Goal: Navigation & Orientation: Find specific page/section

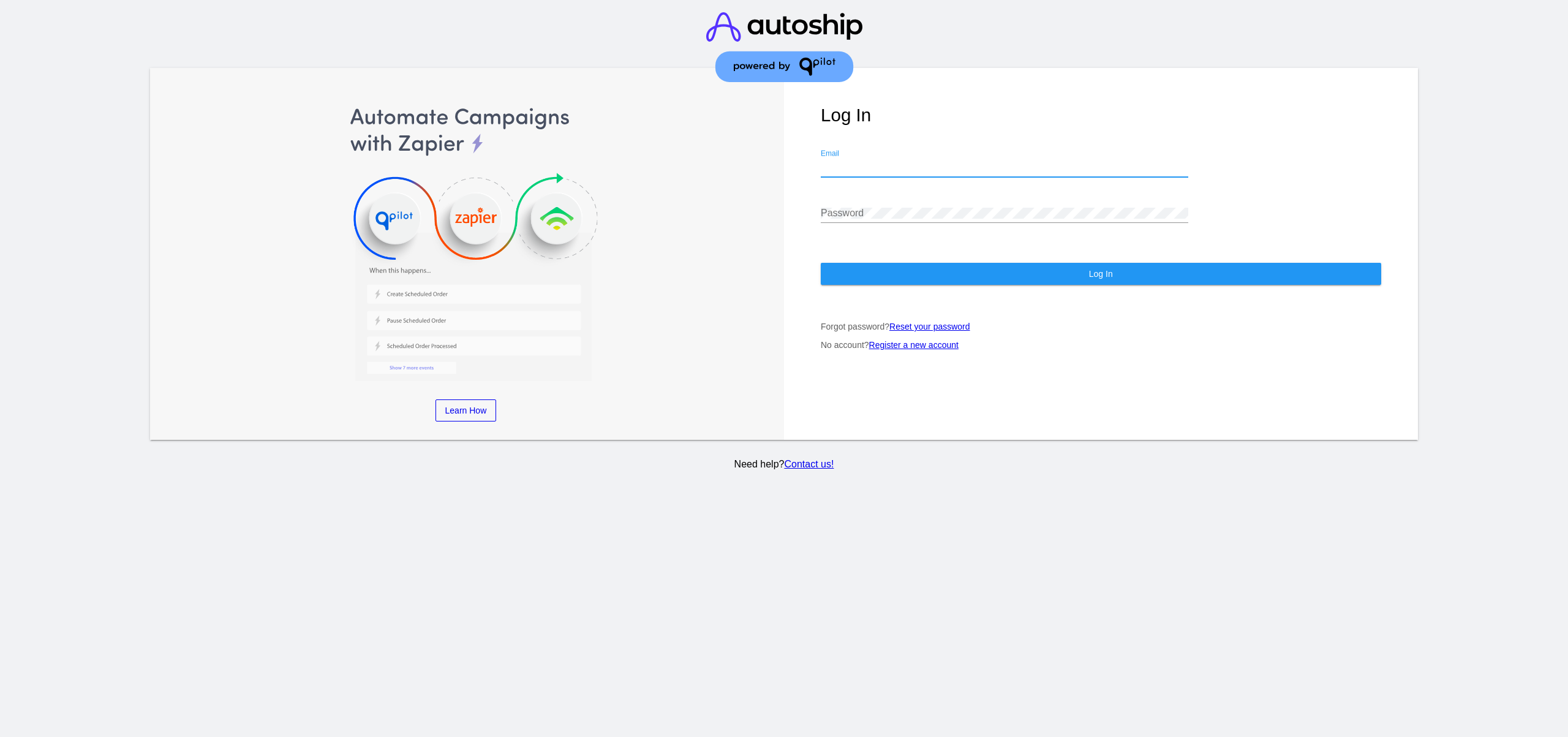
click at [1075, 168] on input "Email" at bounding box center [1004, 167] width 367 height 11
paste input "[EMAIL_ADDRESS][DOMAIN_NAME]"
type input "[EMAIL_ADDRESS][DOMAIN_NAME]"
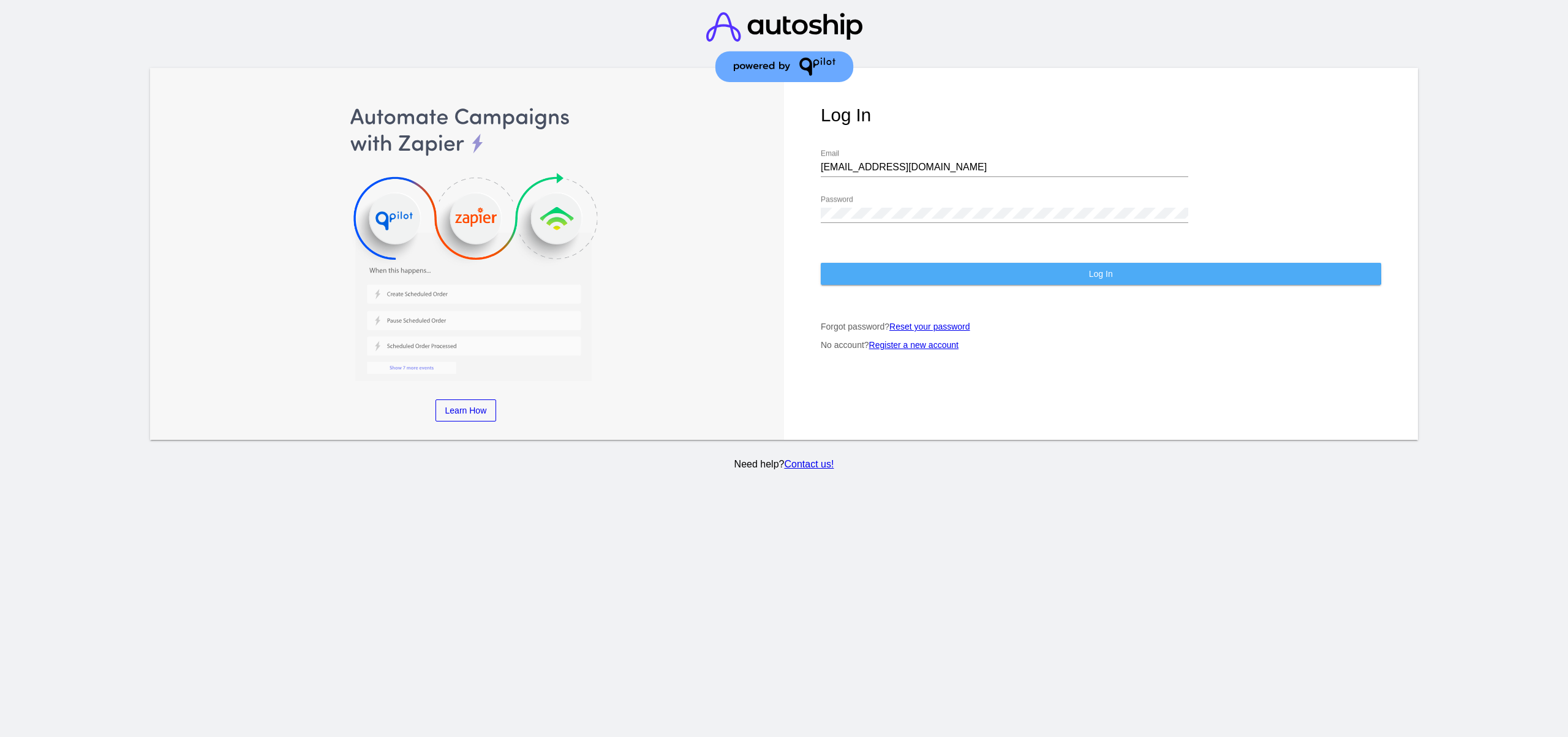
click at [942, 267] on button "Log In" at bounding box center [1101, 274] width 560 height 22
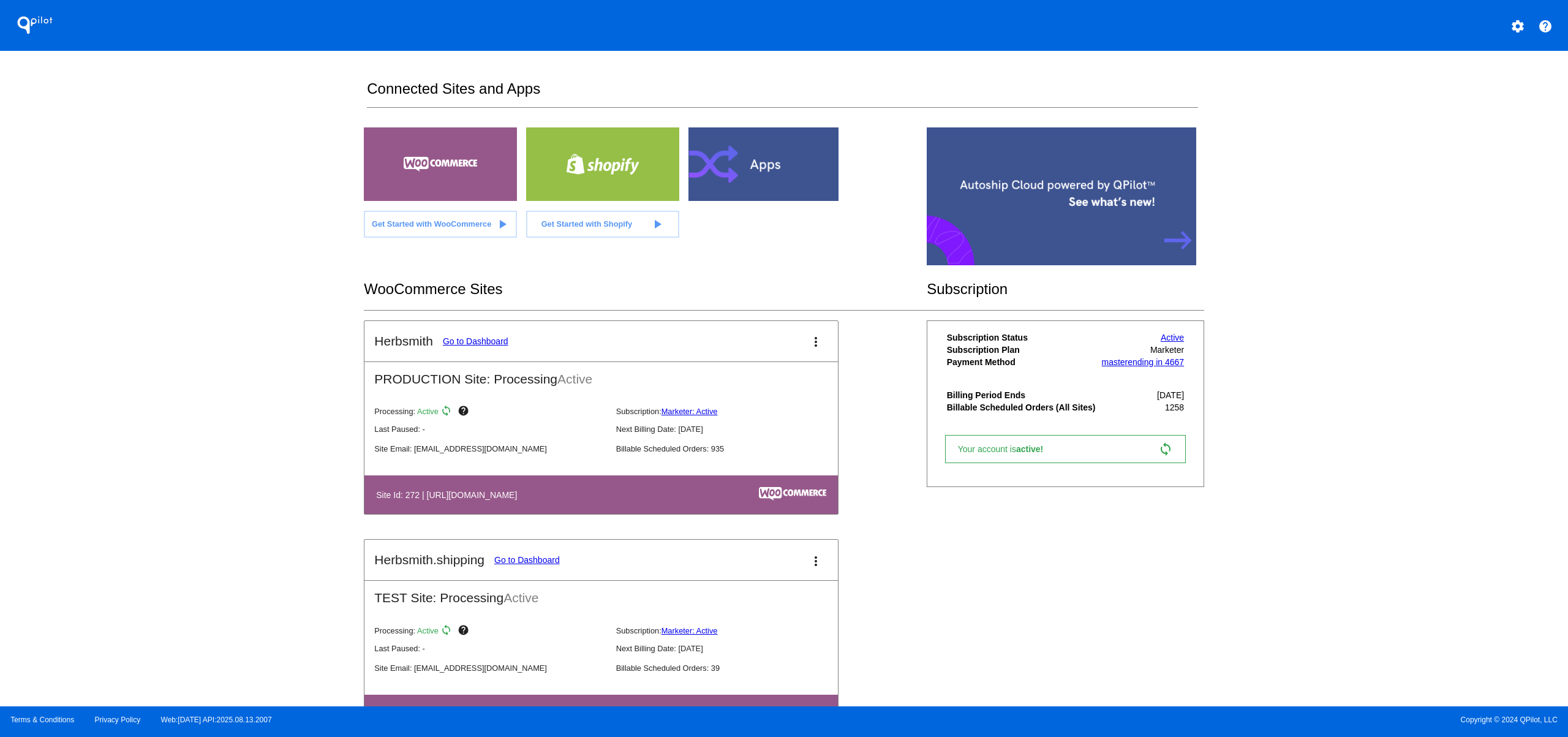
drag, startPoint x: 269, startPoint y: 318, endPoint x: 289, endPoint y: 325, distance: 21.2
click at [269, 318] on div "QPilot settings help Connected Sites and Apps Get Started with WooCommerce play…" at bounding box center [784, 353] width 1568 height 706
drag, startPoint x: 1033, startPoint y: 601, endPoint x: 1001, endPoint y: 596, distance: 32.4
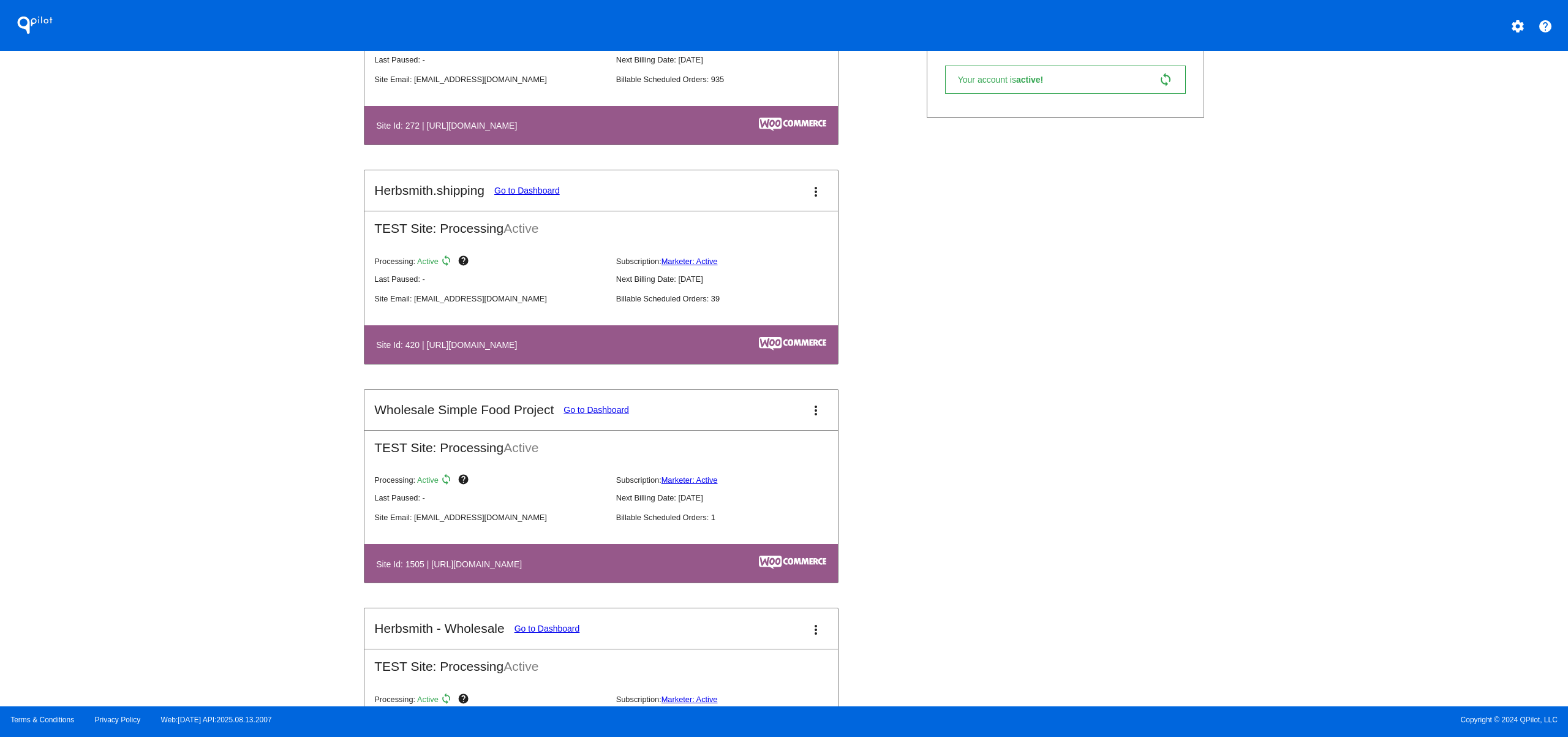
scroll to position [138, 0]
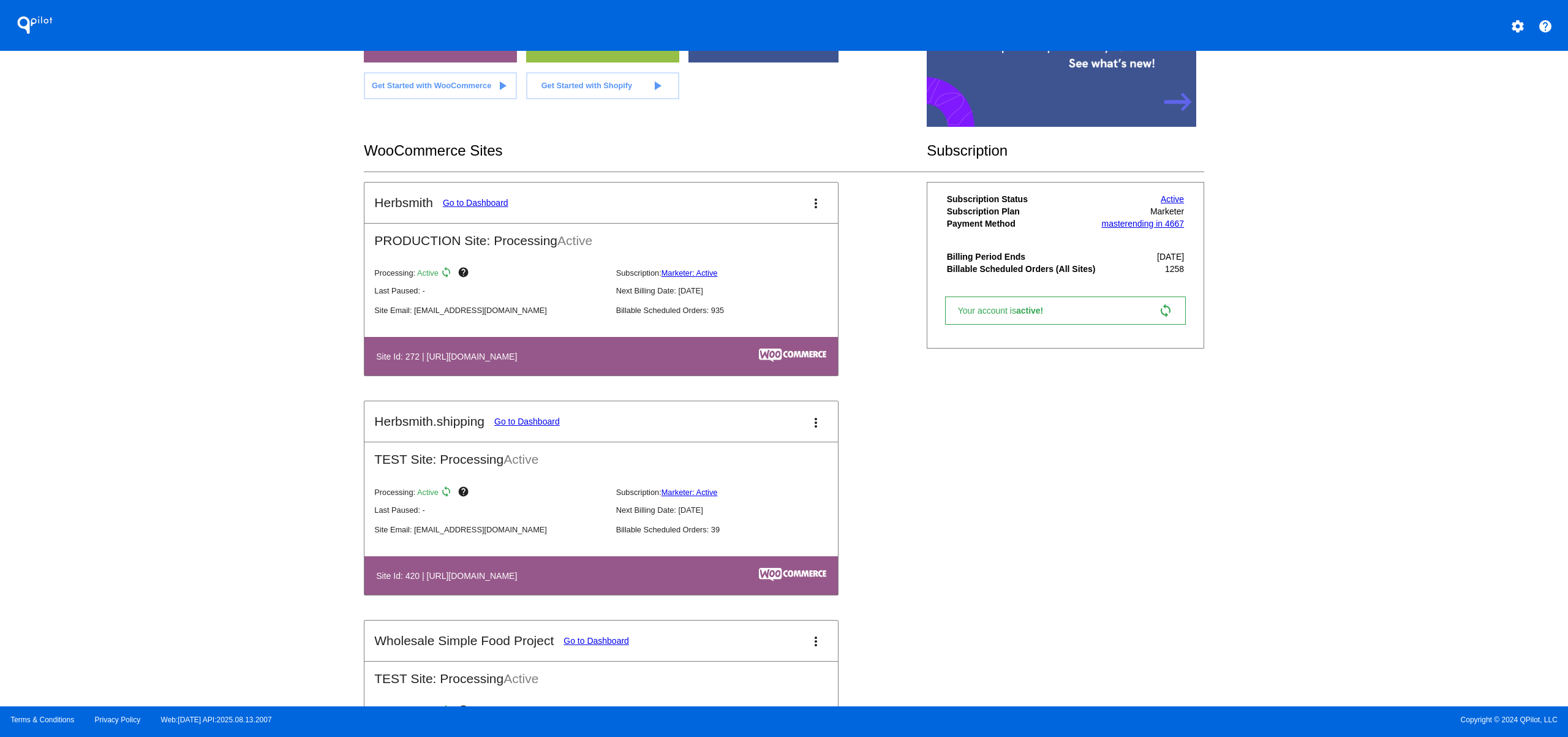
click at [814, 426] on mat-icon "more_vert" at bounding box center [816, 422] width 15 height 15
click at [773, 437] on link "view_list dashboard" at bounding box center [764, 430] width 114 height 29
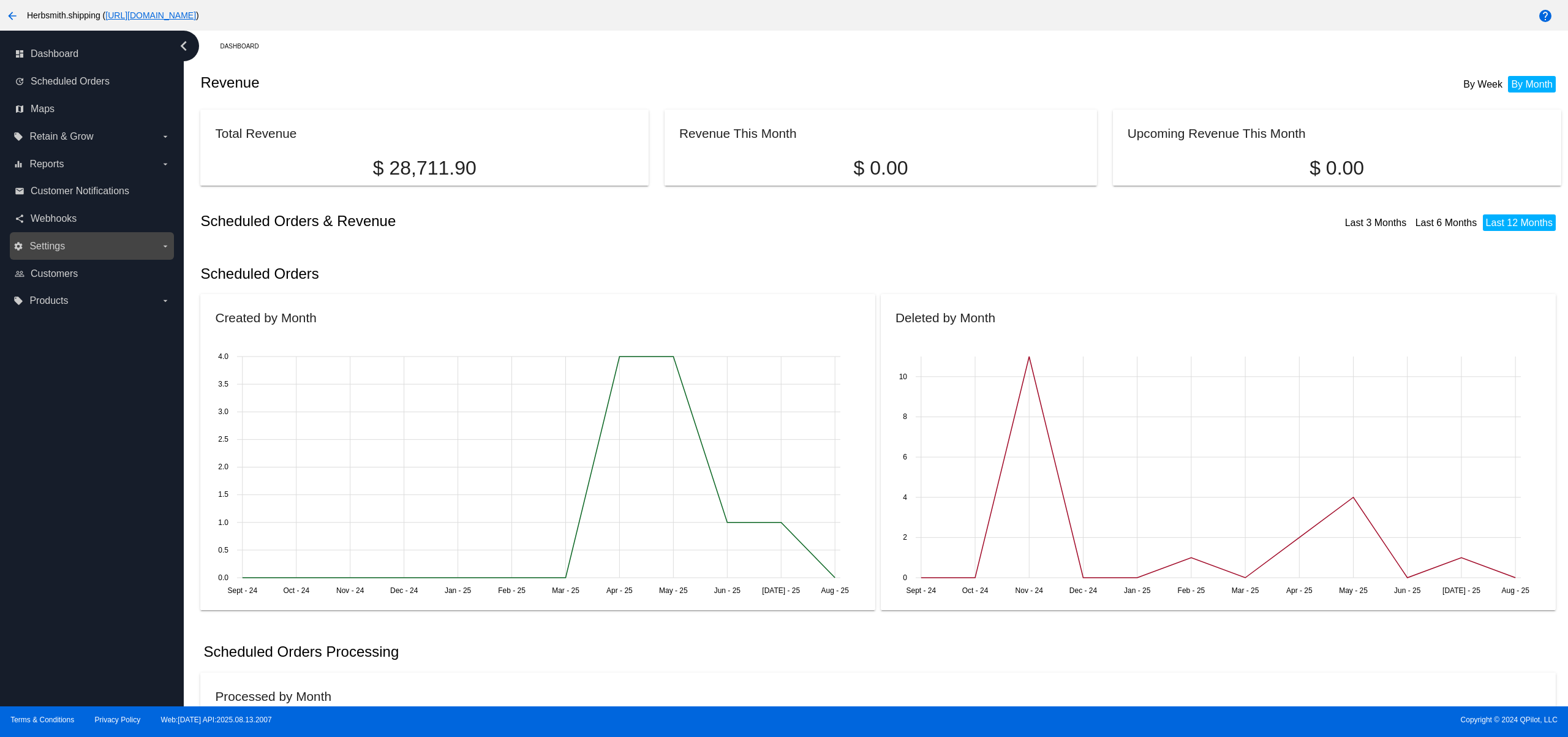
click at [93, 255] on label "settings Settings arrow_drop_down" at bounding box center [92, 246] width 156 height 19
click at [0, 0] on input "settings Settings arrow_drop_down" at bounding box center [0, 0] width 0 height 0
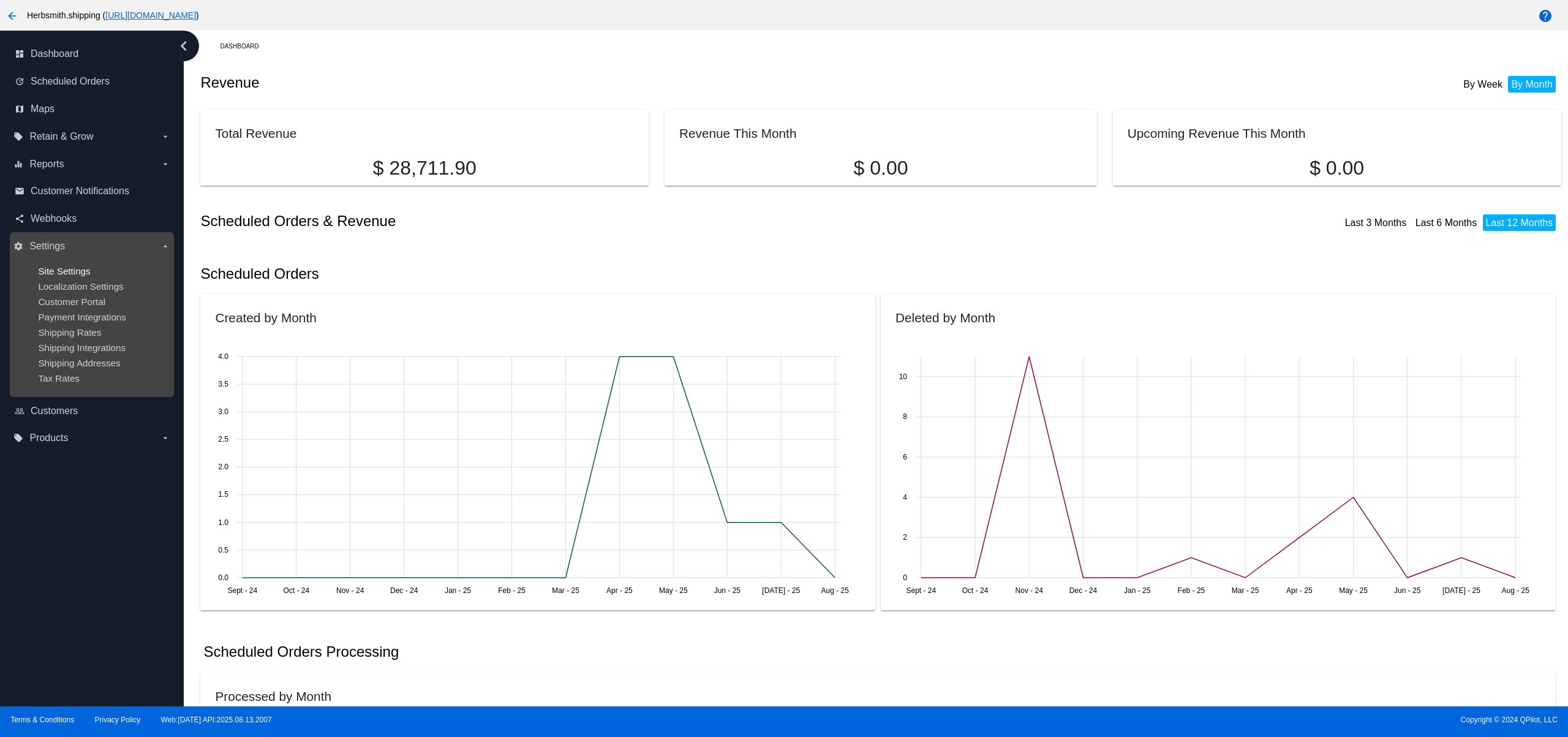
click at [73, 270] on span "Site Settings" at bounding box center [64, 271] width 52 height 10
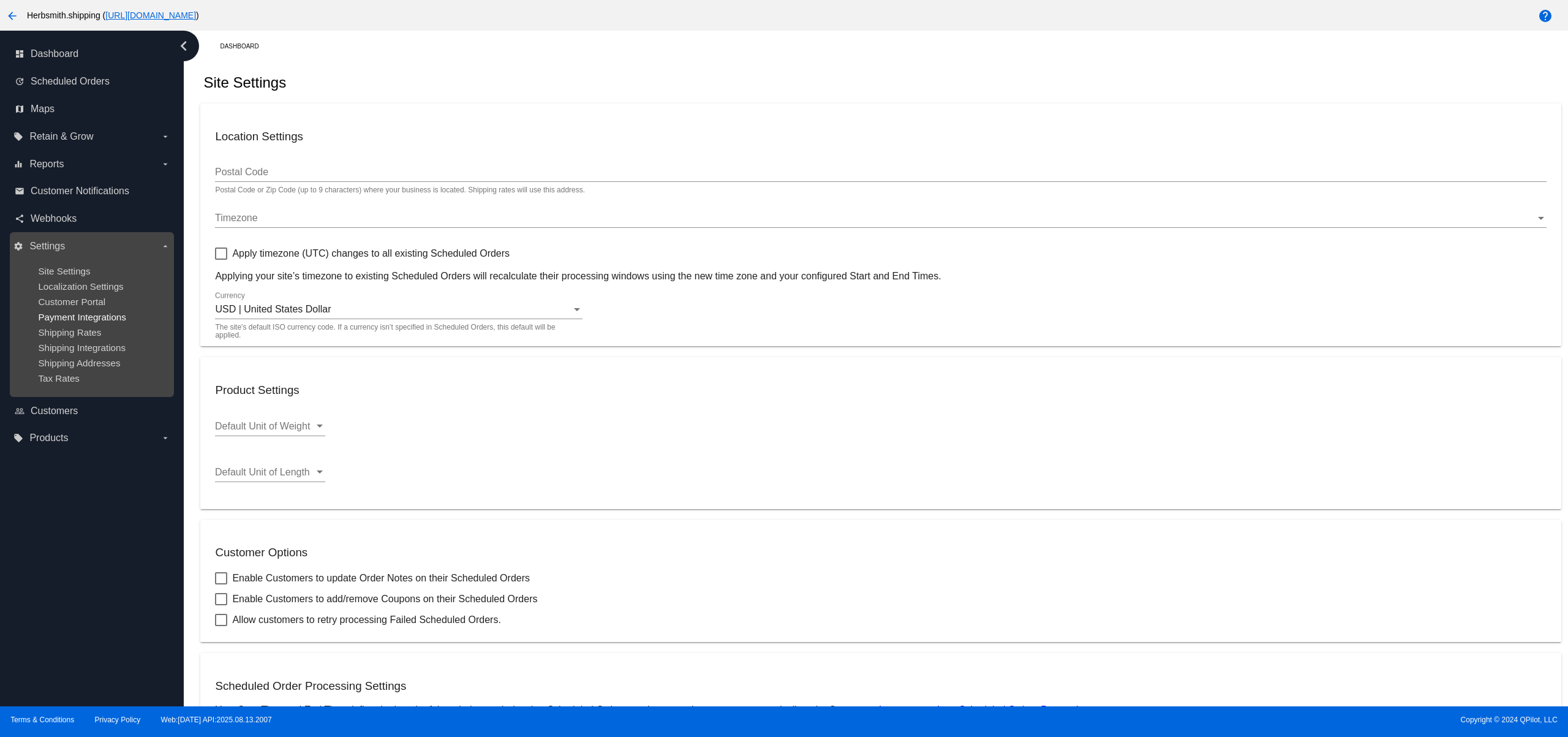
click at [89, 318] on span "Payment Integrations" at bounding box center [82, 317] width 88 height 10
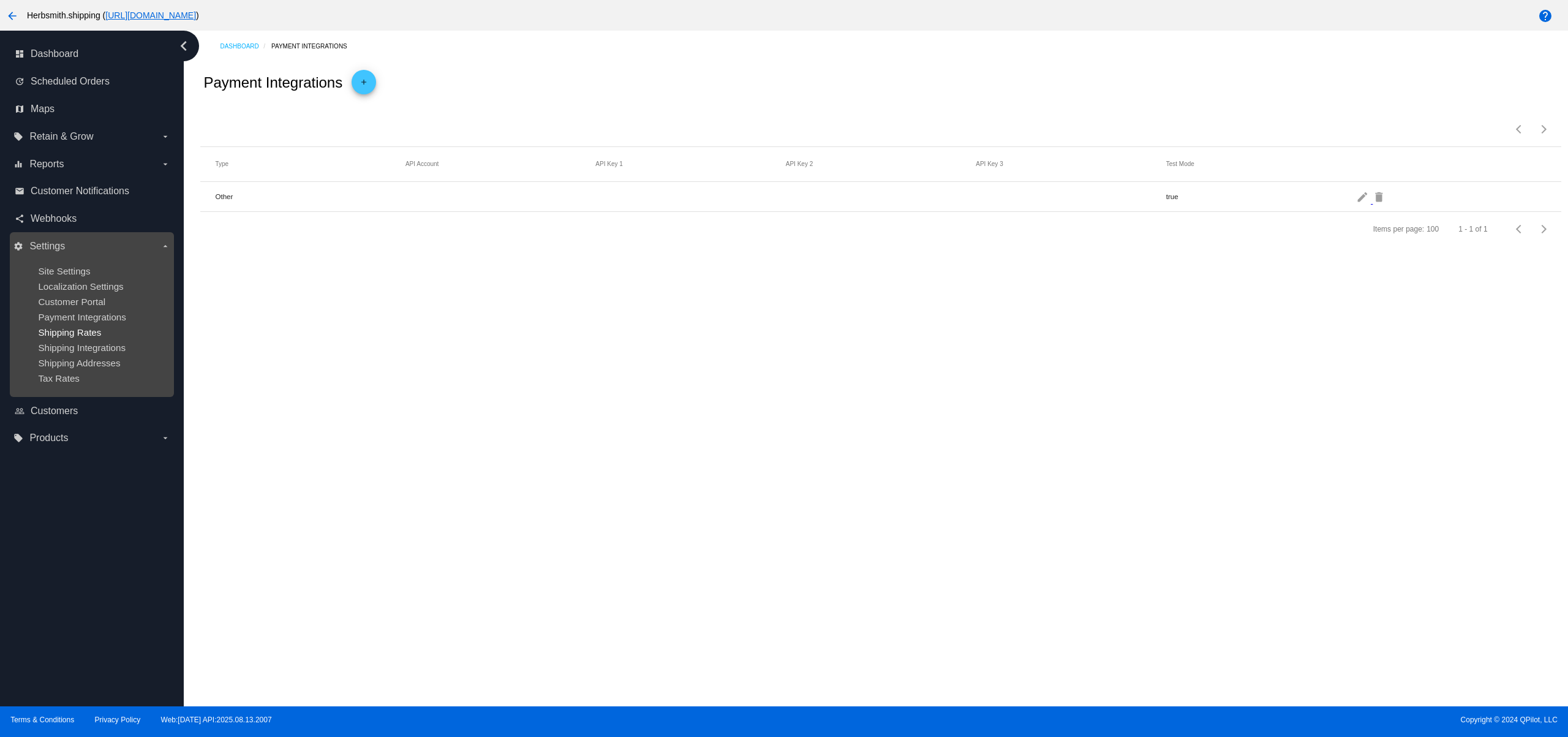
click at [86, 334] on span "Shipping Rates" at bounding box center [69, 332] width 63 height 10
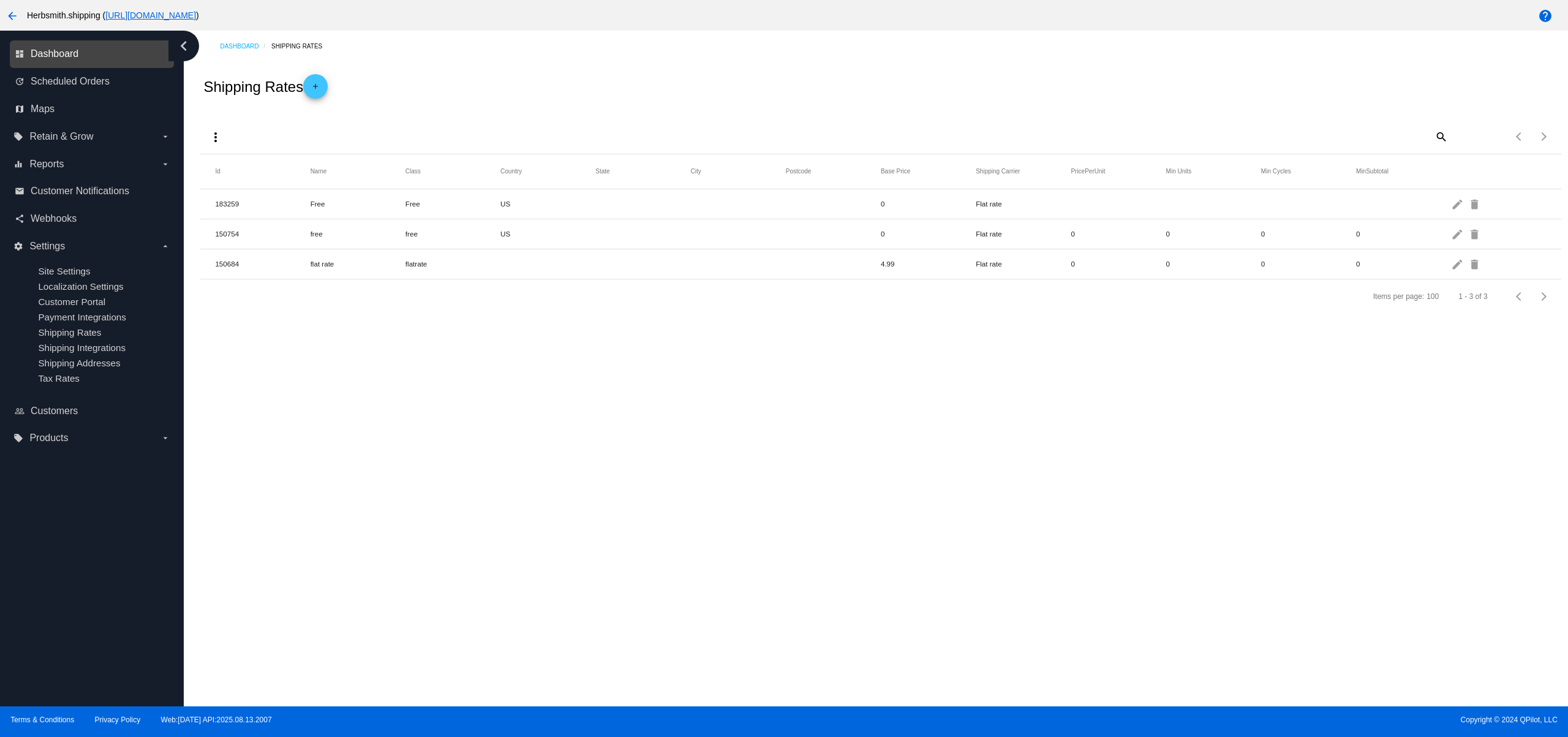
click at [53, 55] on span "Dashboard" at bounding box center [55, 53] width 48 height 11
